Goal: Transaction & Acquisition: Purchase product/service

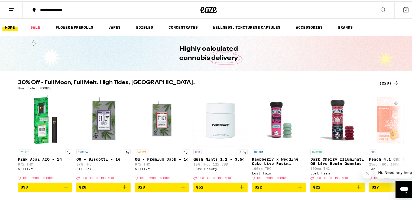
click at [387, 81] on div "(228)" at bounding box center [389, 82] width 20 height 7
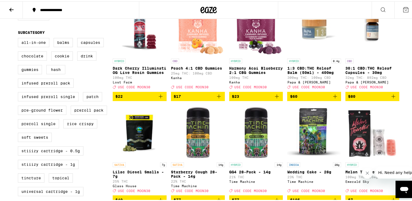
scroll to position [98, 0]
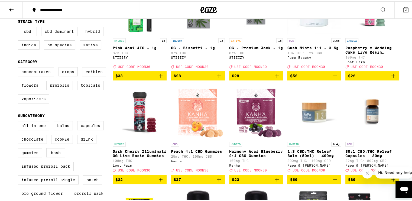
click at [11, 7] on icon at bounding box center [11, 9] width 4 height 4
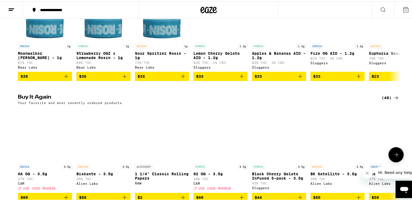
scroll to position [576, 0]
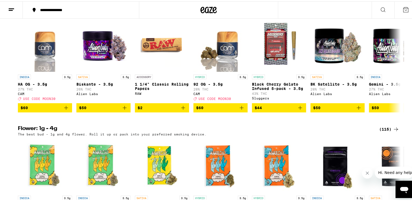
click at [384, 131] on div "(115)" at bounding box center [389, 128] width 20 height 7
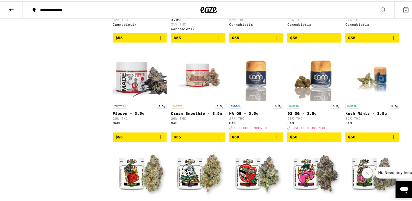
scroll to position [2133, 0]
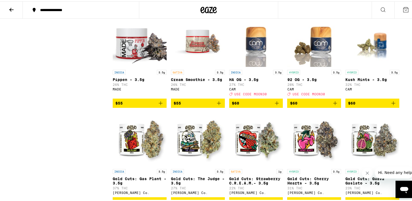
click at [243, 85] on p "27% THC" at bounding box center [256, 84] width 54 height 4
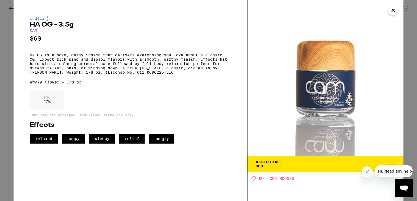
click at [284, 167] on span "Add To Bag $60" at bounding box center [326, 164] width 140 height 8
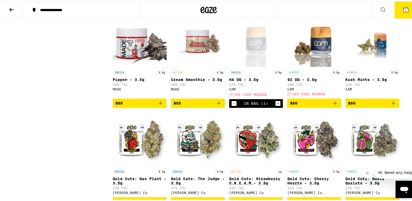
click at [304, 90] on div "CAM" at bounding box center [314, 88] width 54 height 4
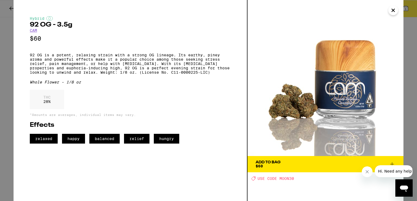
click at [287, 165] on span "Add To Bag $60" at bounding box center [326, 164] width 140 height 8
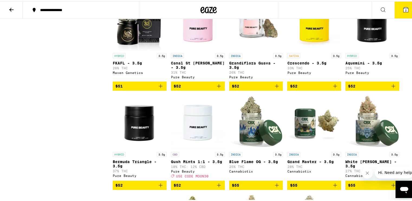
scroll to position [1862, 0]
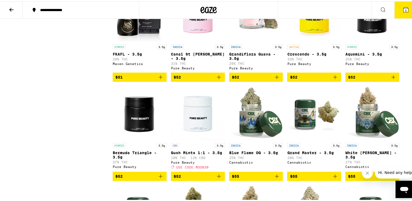
click at [309, 48] on div "SATIVA 3.5g" at bounding box center [314, 45] width 54 height 5
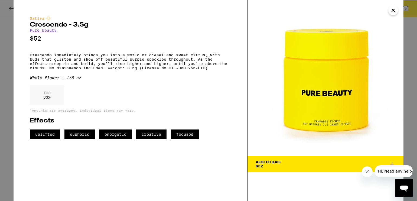
click at [300, 168] on span "Add To Bag $52" at bounding box center [326, 164] width 140 height 8
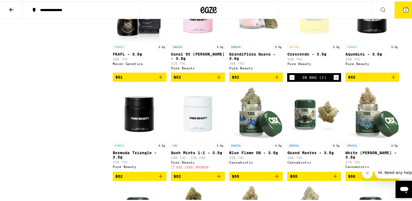
click at [403, 8] on icon at bounding box center [405, 8] width 5 height 5
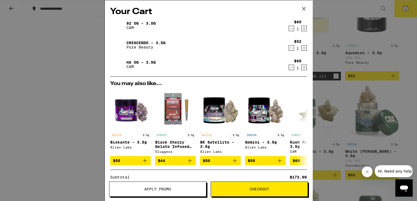
click at [289, 48] on icon "Decrement" at bounding box center [291, 48] width 5 height 7
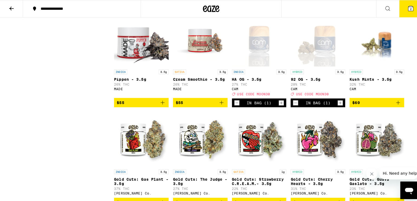
scroll to position [2167, 0]
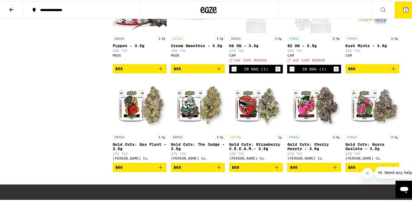
click at [304, 40] on div "HYBRID 3.5g" at bounding box center [314, 37] width 54 height 5
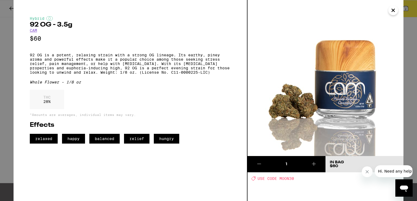
click at [315, 165] on icon at bounding box center [314, 164] width 7 height 7
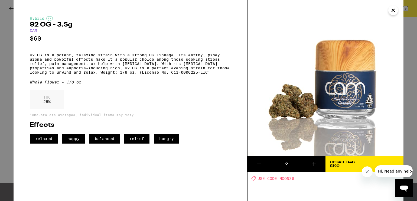
click at [392, 11] on icon "Close" at bounding box center [393, 10] width 3 height 3
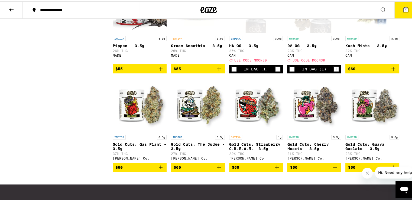
click at [405, 9] on button "2" at bounding box center [405, 8] width 23 height 17
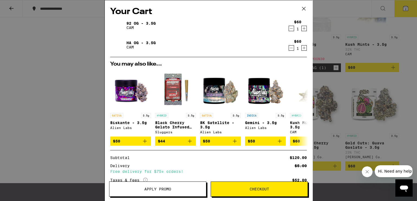
click at [303, 48] on icon "Increment" at bounding box center [304, 48] width 3 height 3
click at [241, 190] on span "Checkout" at bounding box center [259, 189] width 97 height 4
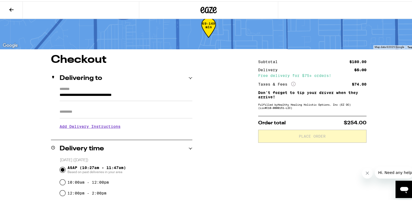
scroll to position [13, 0]
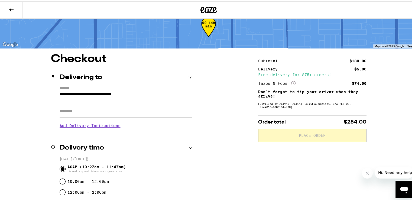
click at [13, 6] on icon at bounding box center [11, 8] width 7 height 7
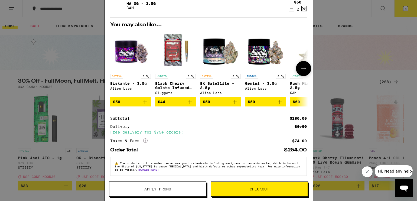
scroll to position [43, 0]
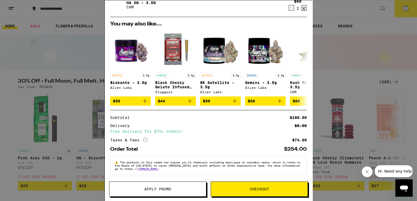
click at [149, 188] on span "Apply Promo" at bounding box center [157, 189] width 27 height 4
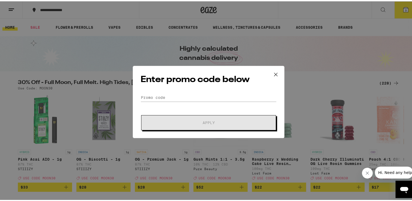
click at [164, 91] on div "Enter promo code below Promo Code Apply" at bounding box center [209, 100] width 152 height 72
click at [154, 95] on input "Promo Code" at bounding box center [209, 96] width 136 height 8
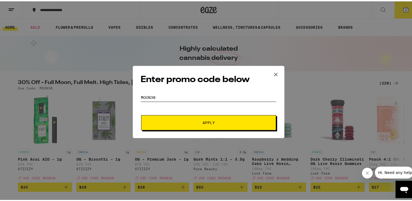
type input "moon30"
click at [207, 118] on button "Apply" at bounding box center [208, 121] width 135 height 15
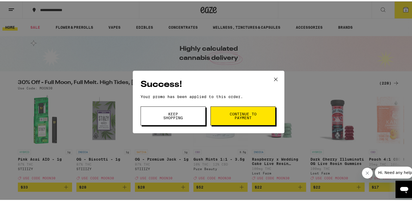
click at [229, 118] on span "Continue to payment" at bounding box center [243, 115] width 28 height 8
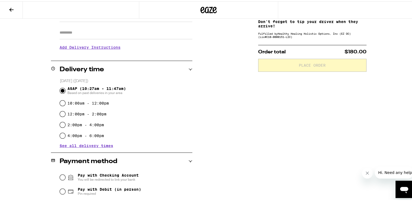
scroll to position [161, 0]
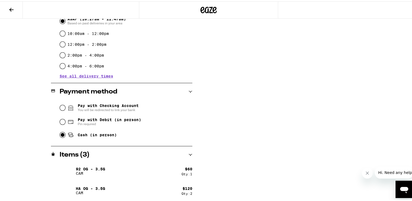
click at [60, 135] on input "Cash (in person)" at bounding box center [62, 133] width 5 height 5
radio input "true"
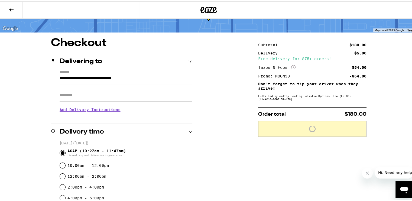
scroll to position [26, 0]
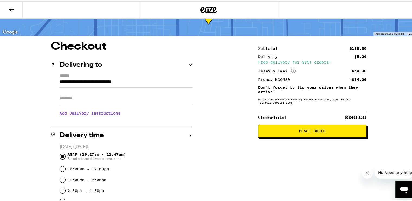
click at [299, 131] on span "Place Order" at bounding box center [312, 130] width 27 height 4
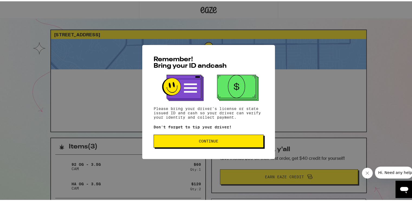
click at [217, 140] on span "Continue" at bounding box center [208, 140] width 101 height 4
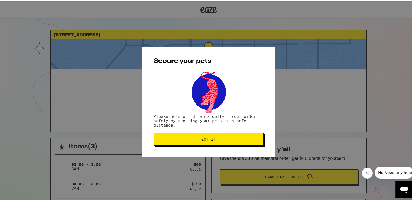
click at [219, 137] on span "Got it" at bounding box center [208, 138] width 101 height 4
